Goal: Find specific page/section: Find specific page/section

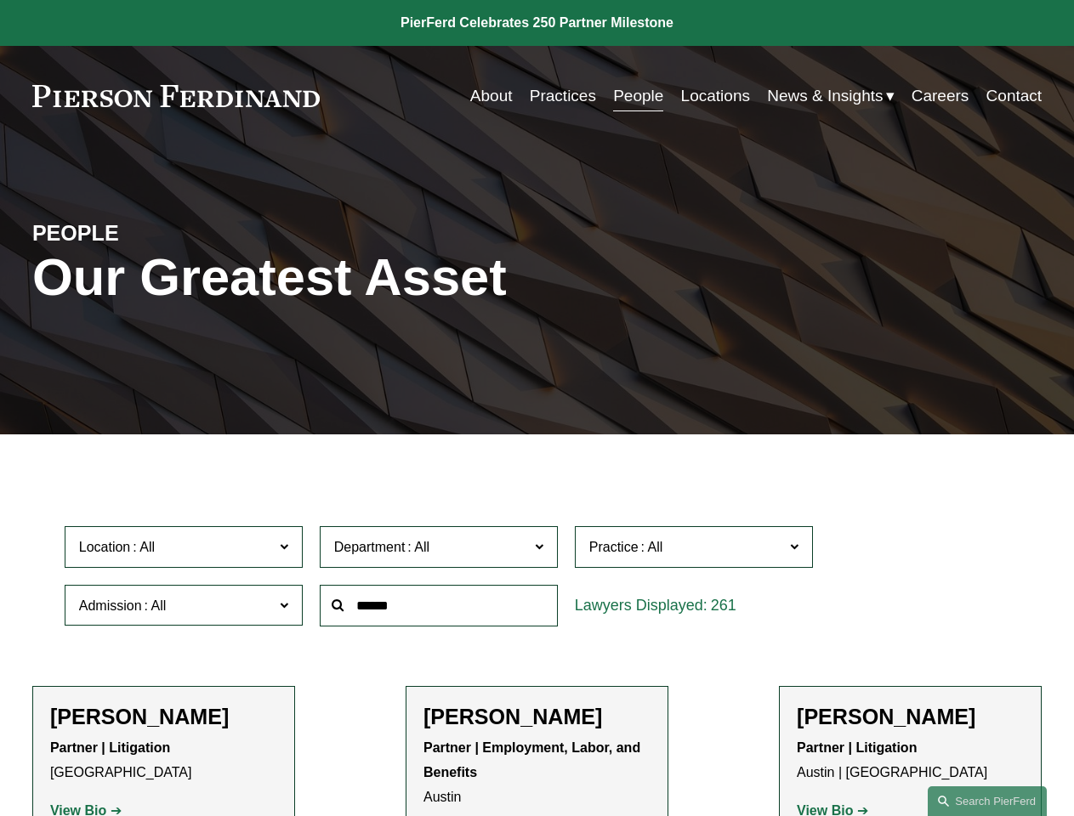
click at [537, 635] on div at bounding box center [438, 606] width 255 height 59
click at [537, 577] on div "Department All Corporate Employment, Labor, and Benefits Intellectual Property …" at bounding box center [438, 547] width 255 height 59
click at [185, 551] on span "Location" at bounding box center [176, 547] width 195 height 23
click at [440, 551] on span "Department" at bounding box center [431, 547] width 195 height 23
click at [695, 551] on span "Practice" at bounding box center [686, 547] width 195 height 23
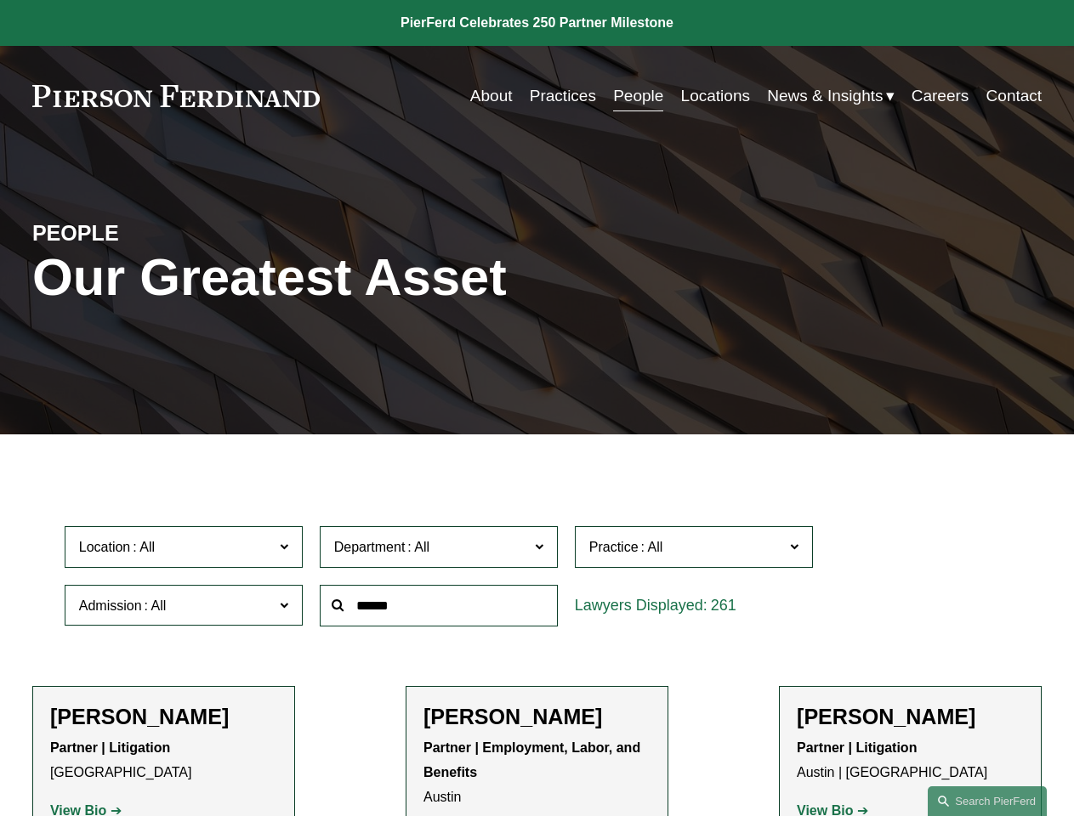
click at [0, 0] on link "All" at bounding box center [0, 0] width 0 height 0
click at [440, 610] on input "text" at bounding box center [439, 606] width 238 height 42
click at [987, 801] on link "Search this site" at bounding box center [987, 802] width 119 height 30
